Goal: Navigation & Orientation: Find specific page/section

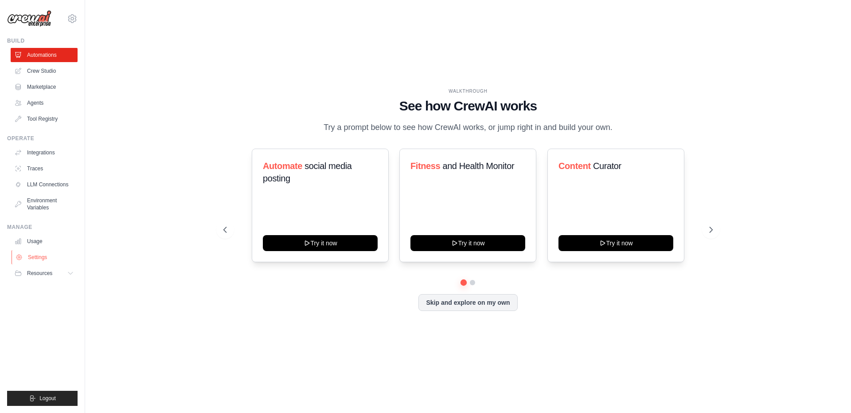
click at [57, 259] on link "Settings" at bounding box center [45, 257] width 67 height 14
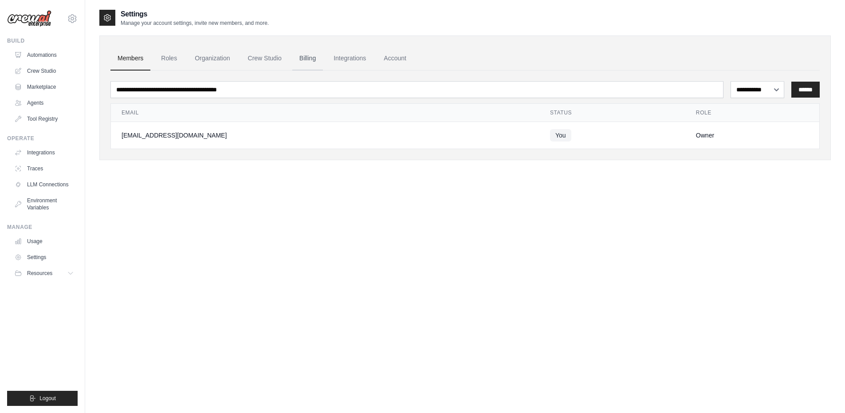
click at [320, 56] on link "Billing" at bounding box center [307, 59] width 31 height 24
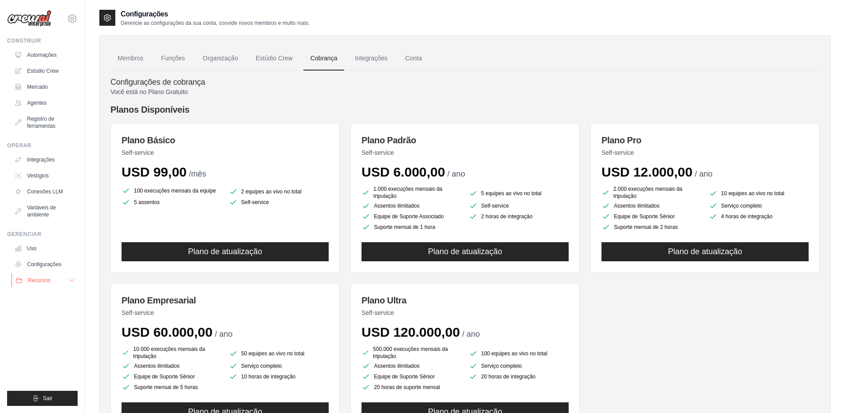
click at [48, 281] on font "Recursos" at bounding box center [39, 280] width 23 height 6
click at [43, 306] on font "GitHub" at bounding box center [39, 309] width 16 height 6
